Goal: Navigation & Orientation: Find specific page/section

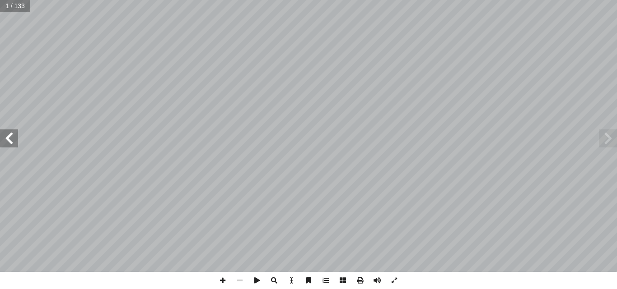
click at [17, 136] on span at bounding box center [9, 139] width 18 height 18
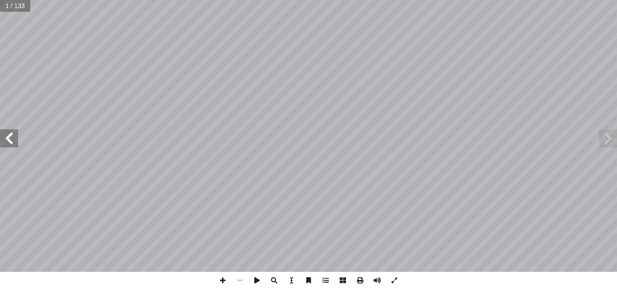
click at [17, 136] on span at bounding box center [9, 139] width 18 height 18
click at [399, 278] on span at bounding box center [394, 280] width 17 height 17
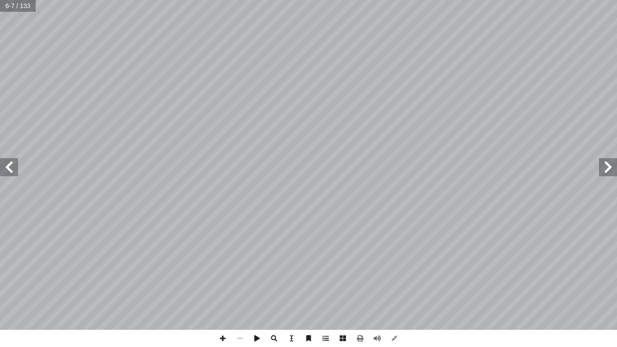
click at [3, 162] on span at bounding box center [9, 167] width 18 height 18
click at [390, 289] on span at bounding box center [394, 338] width 17 height 17
